Goal: Book appointment/travel/reservation

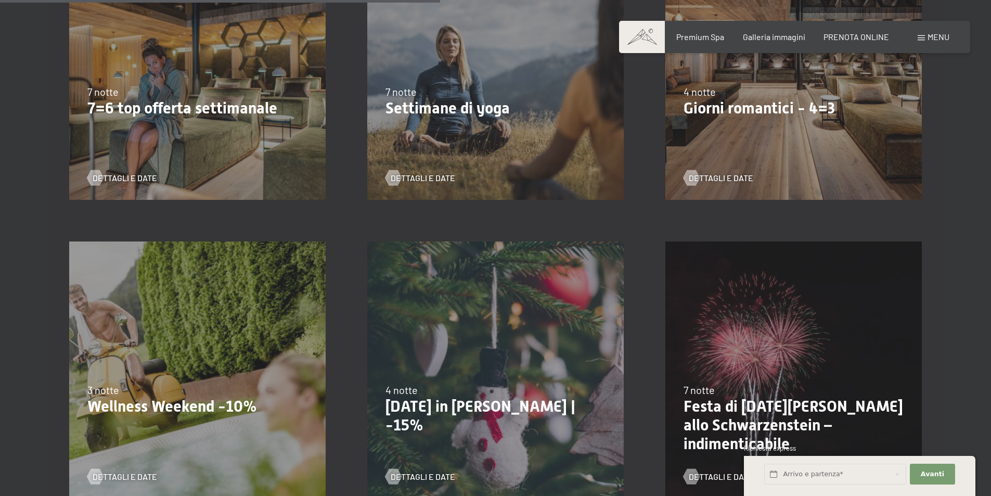
scroll to position [884, 0]
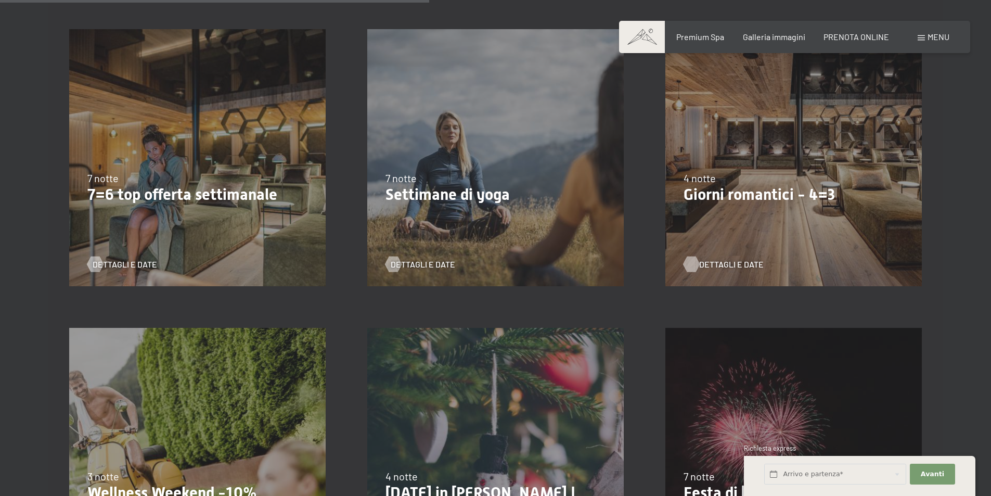
click at [729, 260] on span "Dettagli e Date" at bounding box center [731, 264] width 65 height 11
